Goal: Task Accomplishment & Management: Use online tool/utility

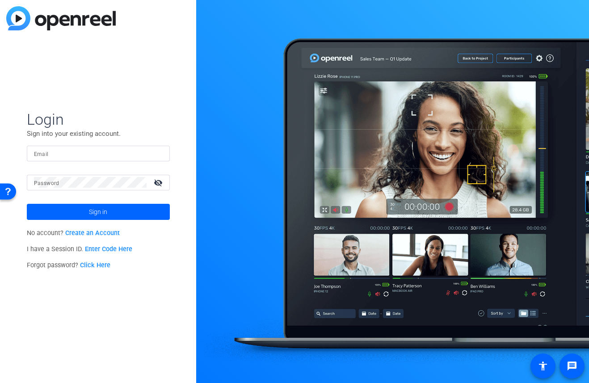
click at [69, 150] on input "Email" at bounding box center [98, 153] width 129 height 11
type input "[EMAIL_ADDRESS][DOMAIN_NAME]"
click at [81, 218] on span at bounding box center [98, 211] width 143 height 21
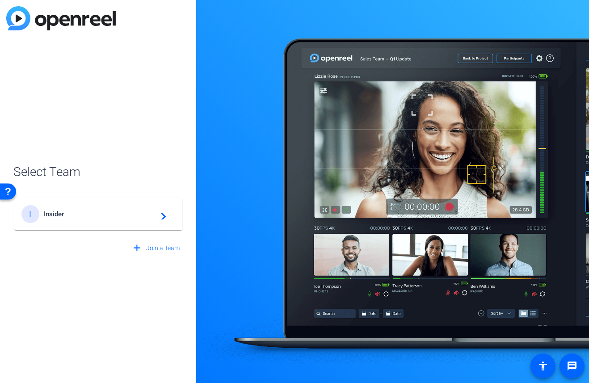
click at [80, 221] on div "I Insider navigate_next" at bounding box center [98, 214] width 154 height 18
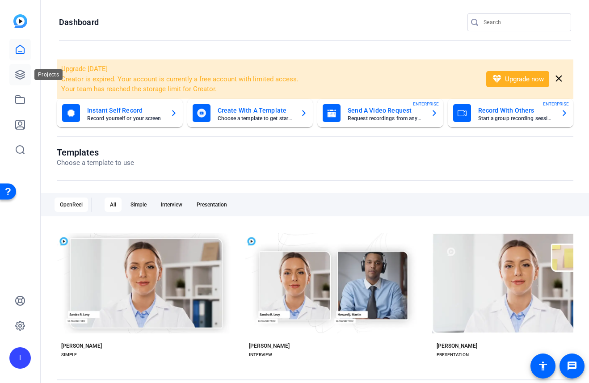
click at [20, 74] on icon at bounding box center [20, 74] width 9 height 9
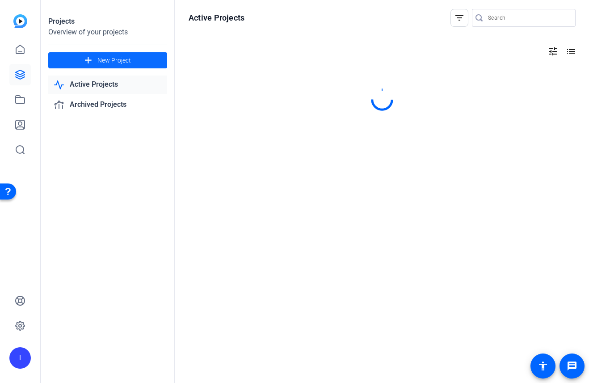
click at [80, 60] on span at bounding box center [107, 60] width 119 height 21
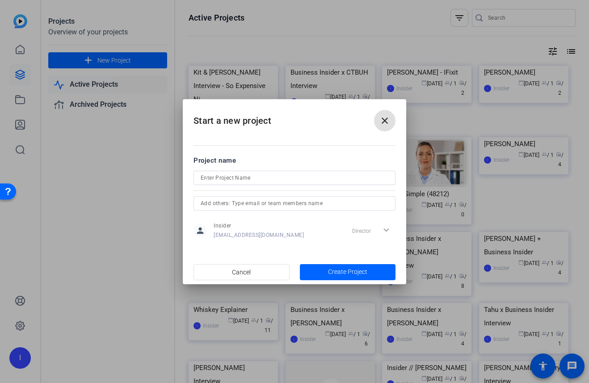
click at [242, 176] on input at bounding box center [295, 178] width 188 height 11
type input "[PERSON_NAME] Business Insider Interview"
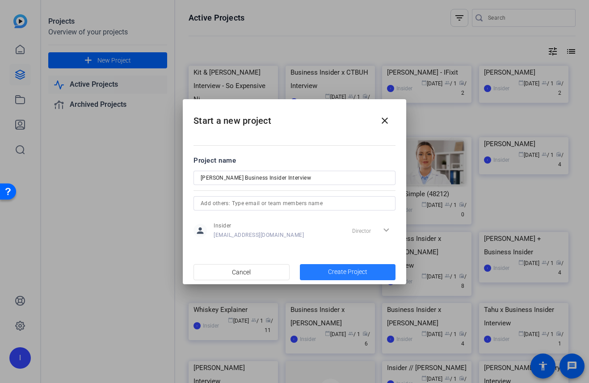
click at [326, 269] on span "button" at bounding box center [348, 271] width 96 height 21
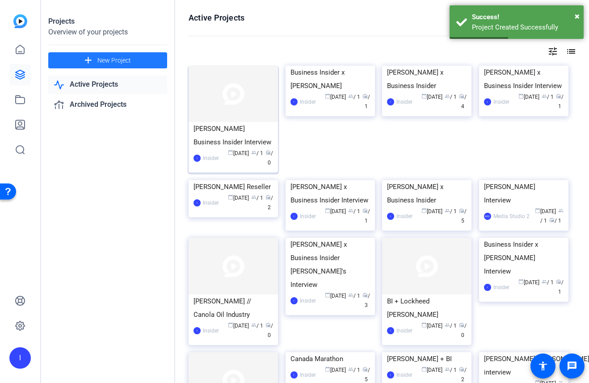
click at [206, 113] on img at bounding box center [233, 94] width 89 height 56
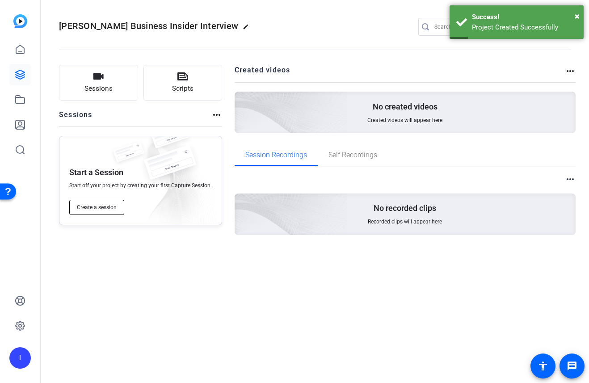
click at [94, 204] on span "Create a session" at bounding box center [97, 207] width 40 height 7
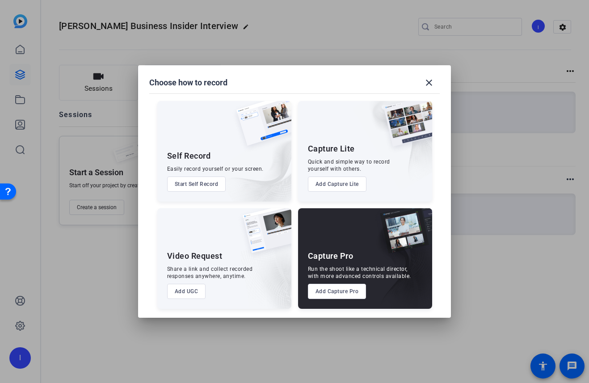
click at [344, 301] on div "Capture Pro Run the shoot like a technical director, with more advanced control…" at bounding box center [365, 258] width 134 height 101
click at [350, 291] on button "Add Capture Pro" at bounding box center [337, 291] width 59 height 15
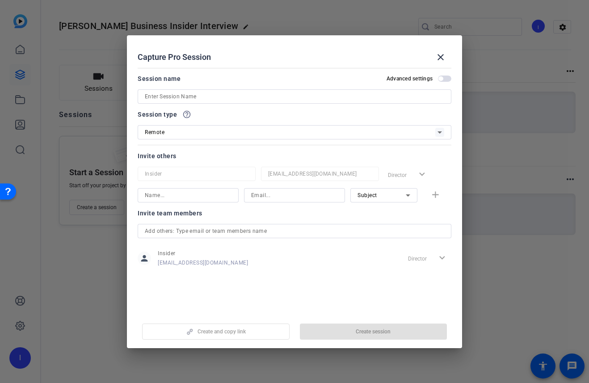
click at [186, 100] on input at bounding box center [294, 96] width 299 height 11
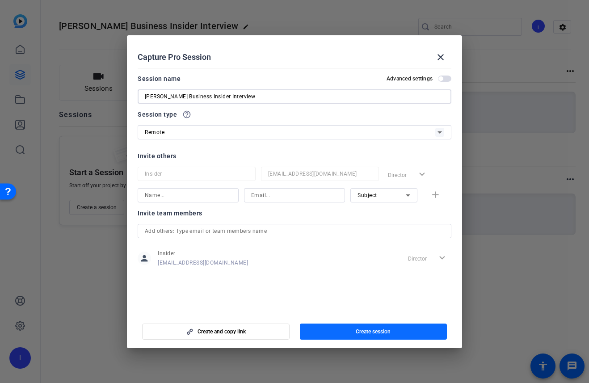
type input "[PERSON_NAME] Business Insider Interview"
click at [372, 330] on span "Create session" at bounding box center [373, 331] width 35 height 7
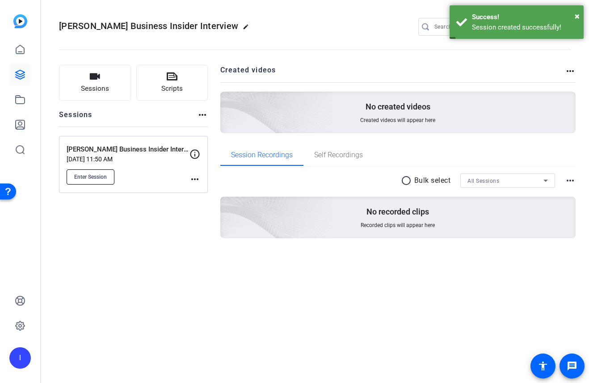
click at [85, 174] on span "Enter Session" at bounding box center [90, 176] width 33 height 7
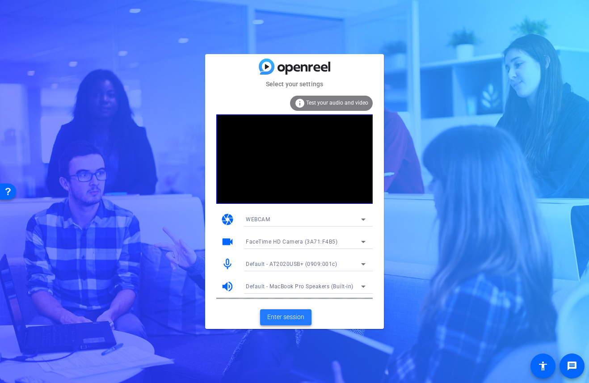
click at [280, 315] on span "Enter session" at bounding box center [285, 316] width 37 height 9
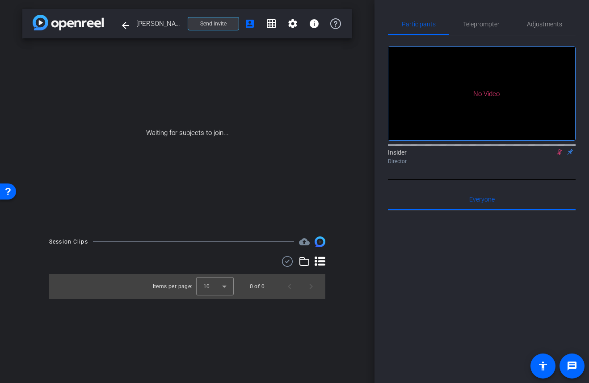
click at [219, 24] on span "Send invite" at bounding box center [213, 23] width 26 height 7
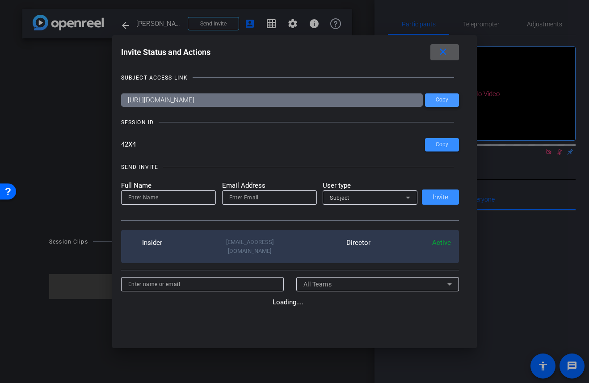
click at [447, 97] on span "Copy" at bounding box center [442, 100] width 13 height 7
